Goal: Book appointment/travel/reservation

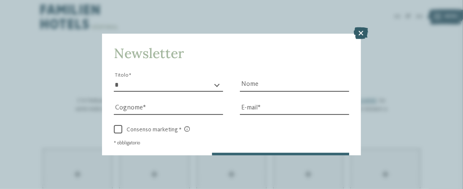
click at [362, 35] on icon at bounding box center [361, 33] width 14 height 12
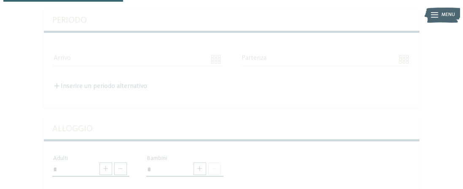
scroll to position [213, 0]
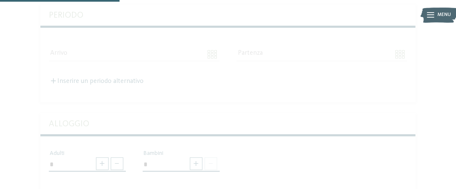
click at [431, 15] on icon at bounding box center [431, 15] width 7 height 5
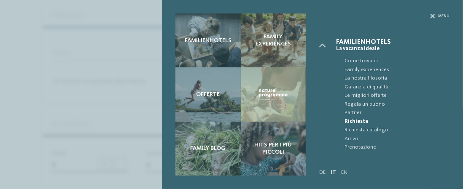
click at [359, 121] on span "Richiesta" at bounding box center [396, 122] width 105 height 8
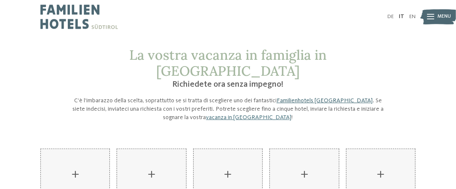
click at [303, 98] on link "Familienhotels Südtirol" at bounding box center [325, 101] width 96 height 6
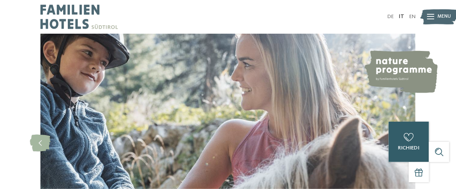
click at [406, 146] on span "richiedi" at bounding box center [409, 147] width 21 height 5
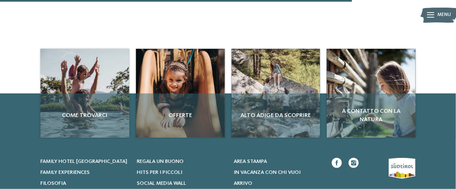
scroll to position [668, 0]
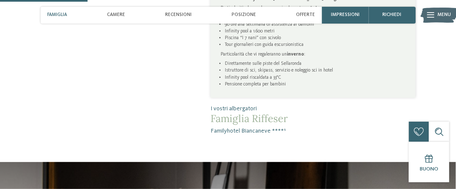
scroll to position [432, 0]
